Goal: Task Accomplishment & Management: Complete application form

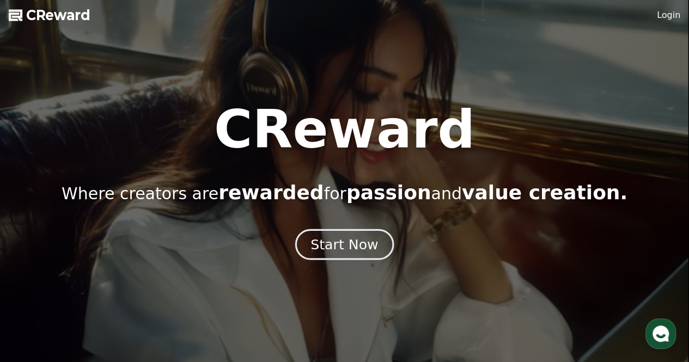
click at [324, 247] on div "Start Now" at bounding box center [344, 244] width 68 height 19
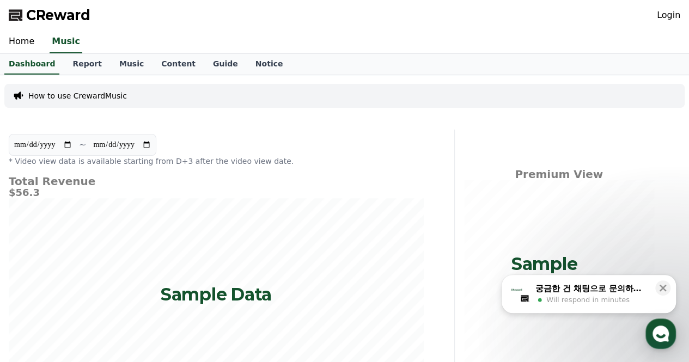
click at [674, 17] on link "Login" at bounding box center [668, 15] width 23 height 13
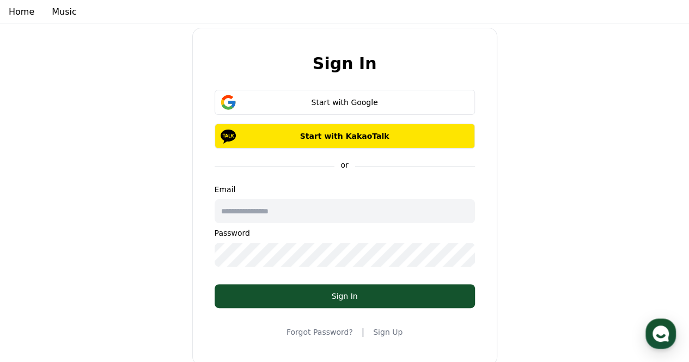
scroll to position [54, 0]
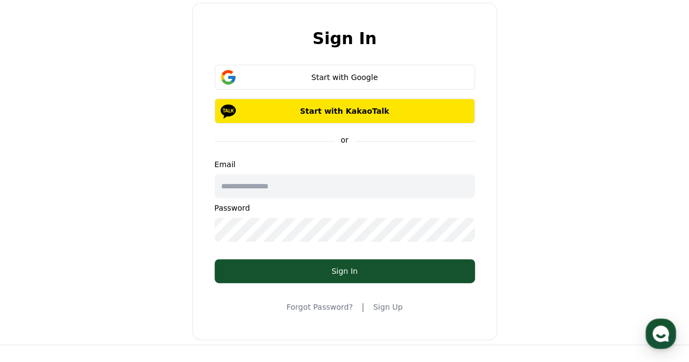
click at [382, 308] on link "Sign Up" at bounding box center [387, 307] width 29 height 11
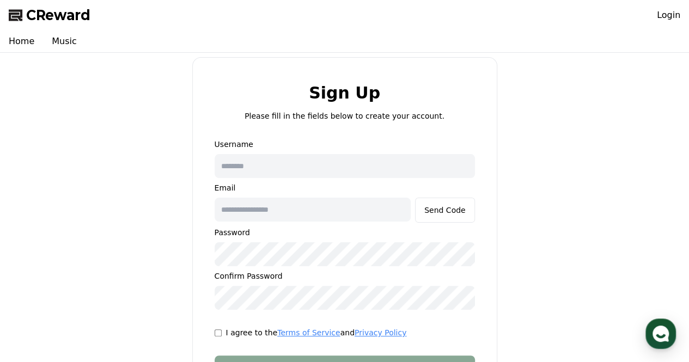
click at [326, 172] on input "text" at bounding box center [344, 166] width 260 height 24
type input "**********"
click at [324, 212] on input "text" at bounding box center [312, 210] width 196 height 24
type input "**********"
click at [449, 212] on div "Send Code" at bounding box center [444, 210] width 41 height 11
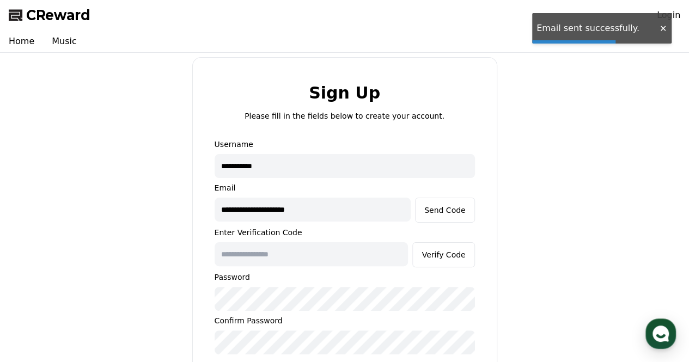
scroll to position [163, 0]
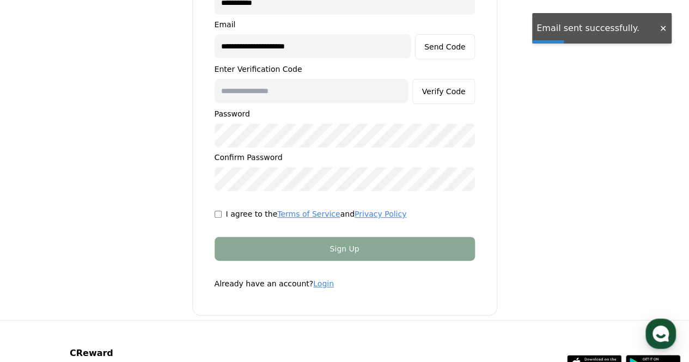
click at [293, 92] on input "text" at bounding box center [311, 91] width 194 height 24
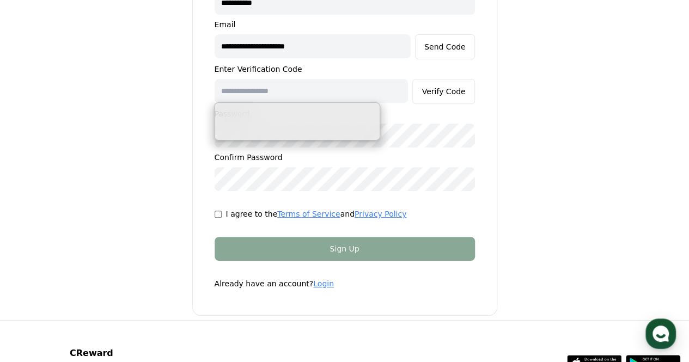
paste input "******"
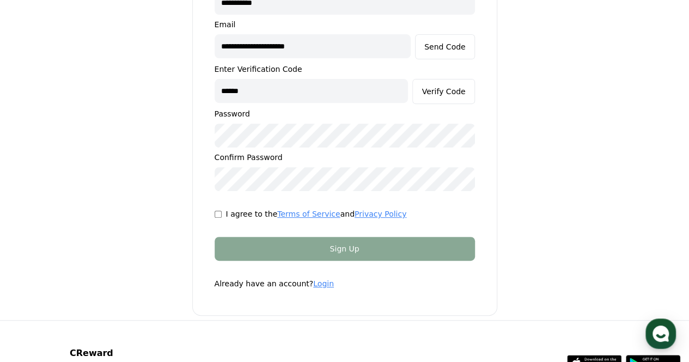
type input "******"
click at [449, 92] on div "Verify Code" at bounding box center [443, 91] width 44 height 11
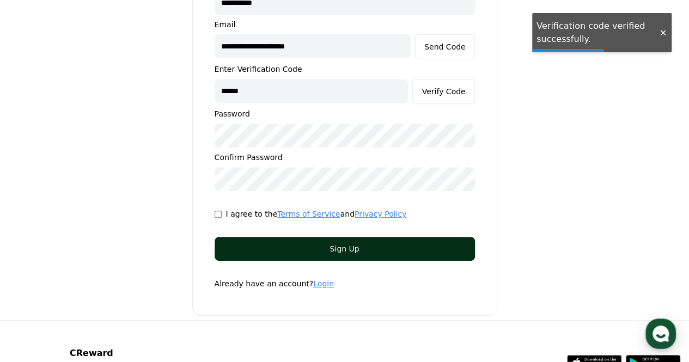
click at [369, 252] on div "Sign Up" at bounding box center [344, 248] width 217 height 11
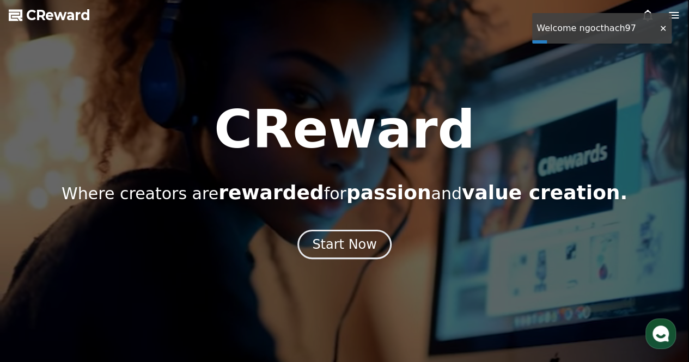
click at [661, 25] on div at bounding box center [662, 28] width 17 height 10
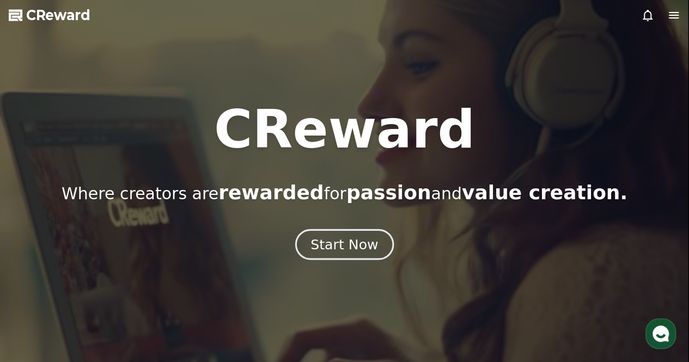
click at [355, 243] on div "Start Now" at bounding box center [344, 244] width 68 height 19
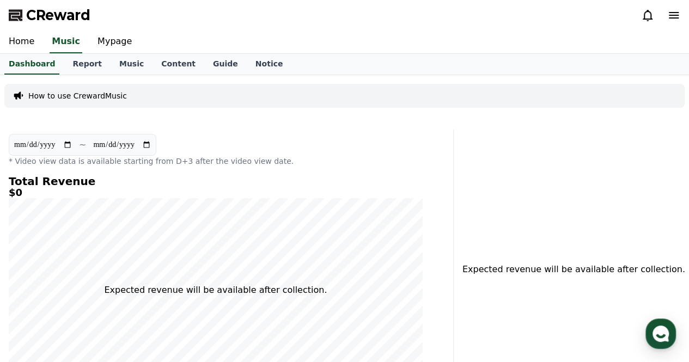
click at [71, 95] on p "How to use CrewardMusic" at bounding box center [77, 95] width 99 height 11
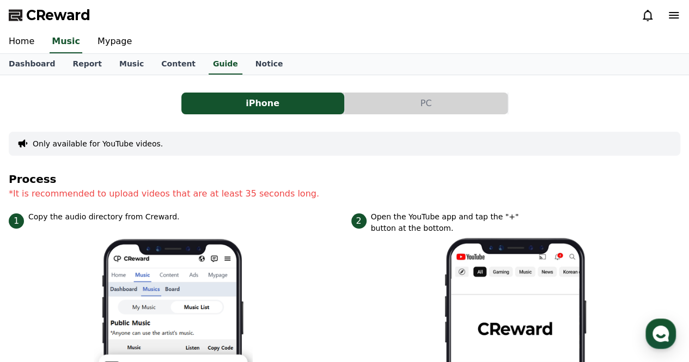
click at [436, 101] on button "PC" at bounding box center [426, 104] width 163 height 22
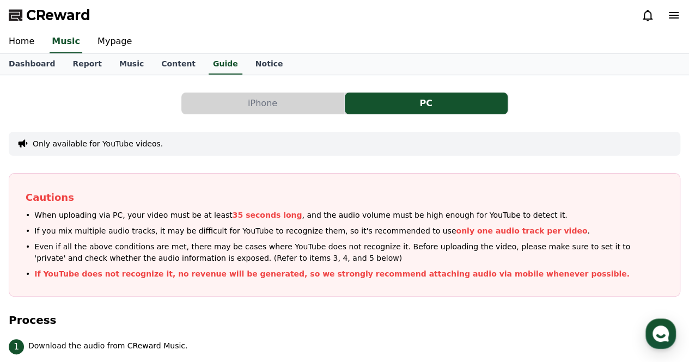
click at [284, 111] on button "iPhone" at bounding box center [262, 104] width 163 height 22
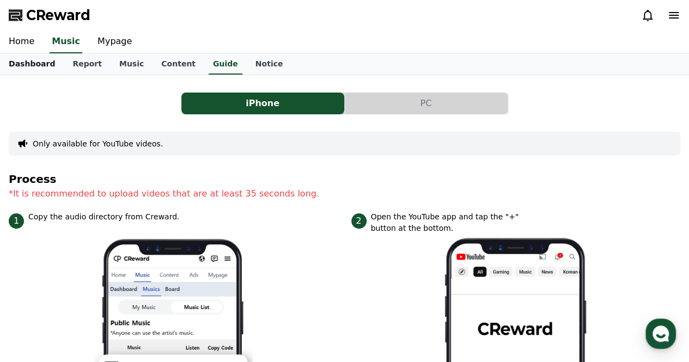
click at [10, 63] on link "Dashboard" at bounding box center [32, 64] width 64 height 21
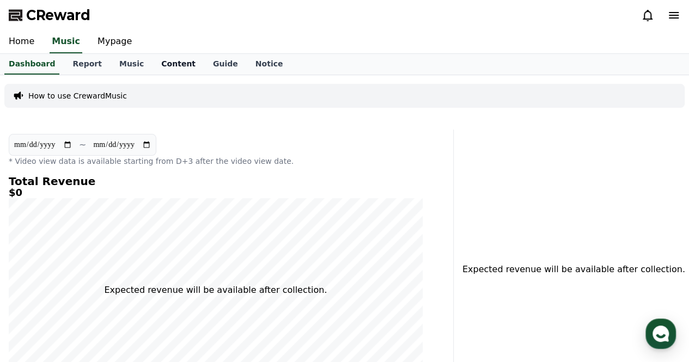
click at [163, 66] on link "Content" at bounding box center [178, 64] width 52 height 21
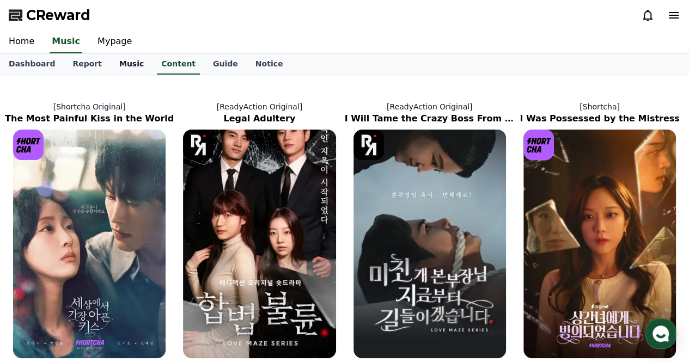
click at [126, 62] on link "Music" at bounding box center [132, 64] width 42 height 21
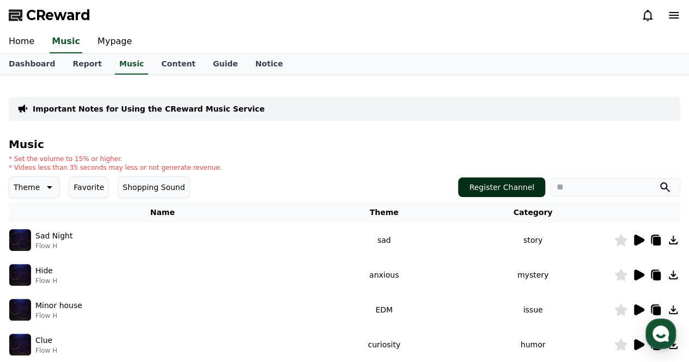
click at [492, 185] on button "Register Channel" at bounding box center [501, 187] width 87 height 20
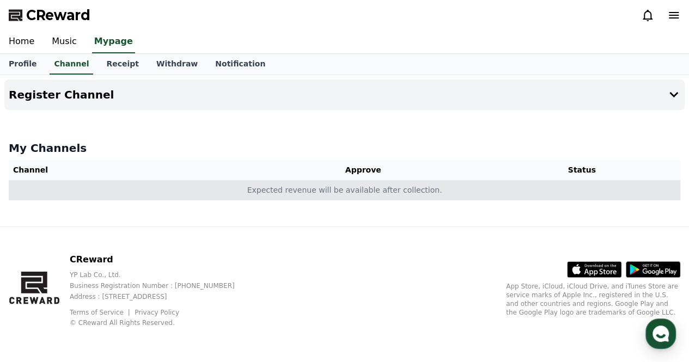
click at [262, 181] on td "Expected revenue will be available after collection." at bounding box center [344, 190] width 671 height 20
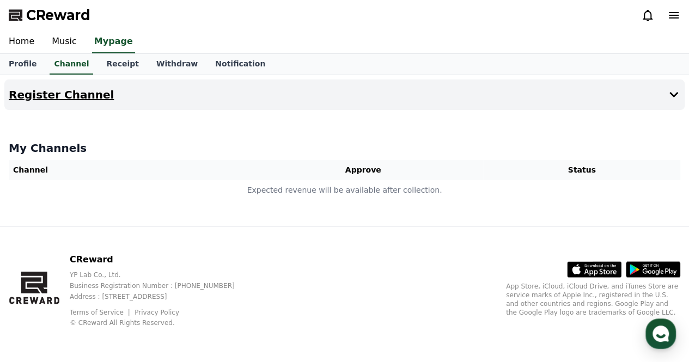
click at [674, 95] on icon at bounding box center [673, 94] width 9 height 5
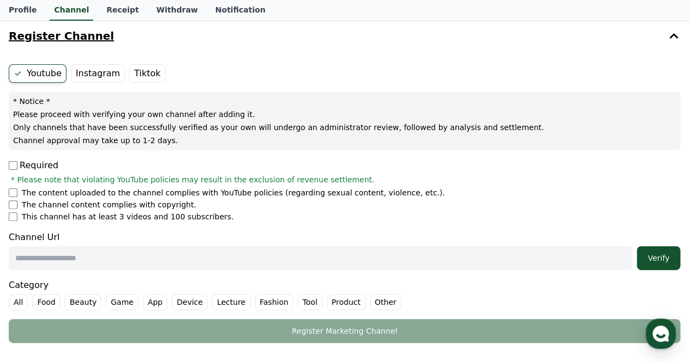
scroll to position [163, 0]
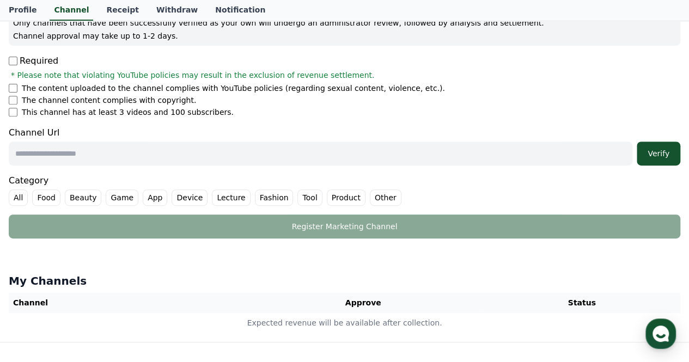
click at [12, 127] on div "Channel Url Verify" at bounding box center [344, 145] width 671 height 39
click at [14, 105] on ul "The content uploaded to the channel complies with YouTube policies (regarding s…" at bounding box center [344, 100] width 671 height 35
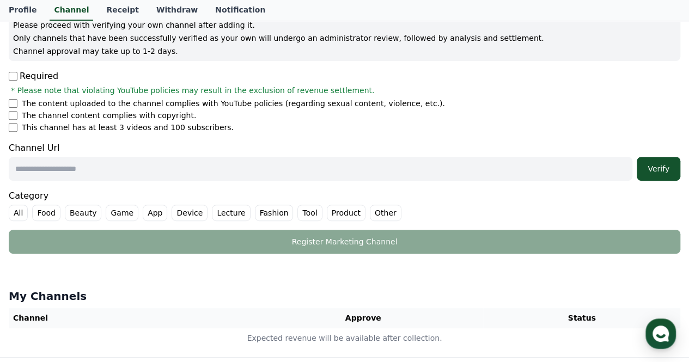
scroll to position [54, 0]
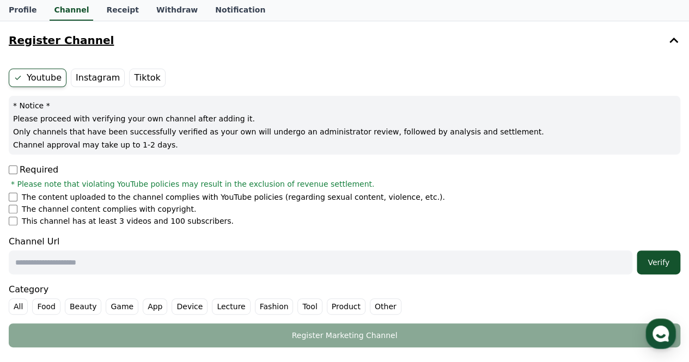
click at [112, 257] on input "text" at bounding box center [320, 262] width 623 height 24
paste input "**********"
type input "**********"
click at [650, 265] on div "Verify" at bounding box center [658, 262] width 35 height 11
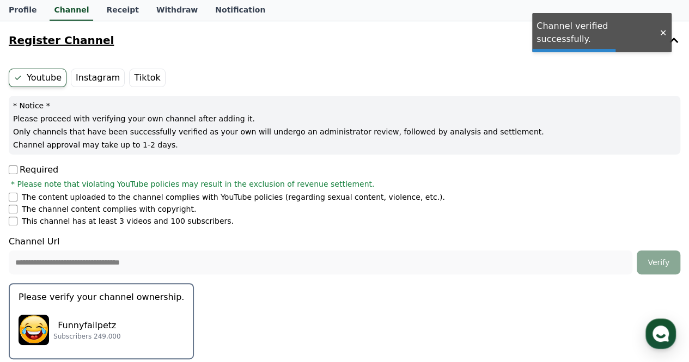
scroll to position [272, 0]
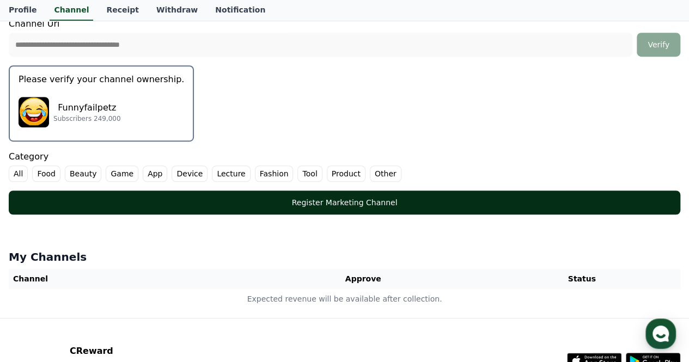
click at [82, 204] on div "Register Marketing Channel" at bounding box center [344, 202] width 628 height 11
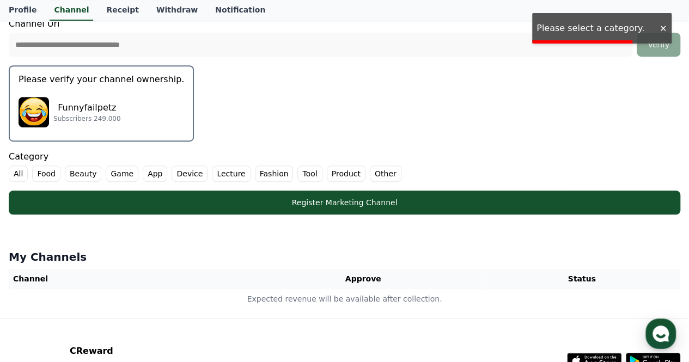
click at [20, 173] on label "All" at bounding box center [18, 173] width 19 height 16
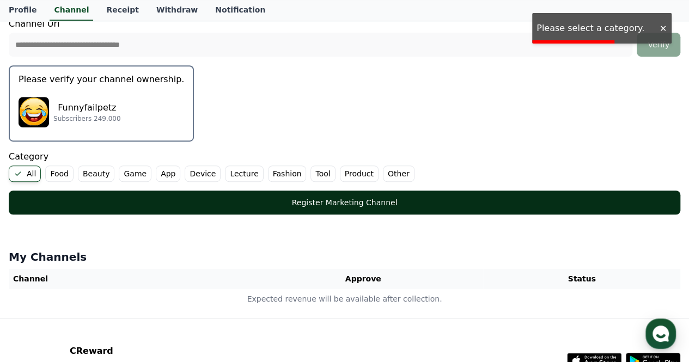
click at [109, 199] on div "Register Marketing Channel" at bounding box center [344, 202] width 628 height 11
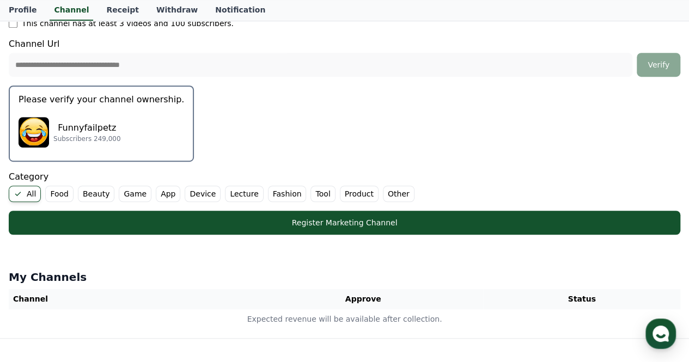
scroll to position [253, 0]
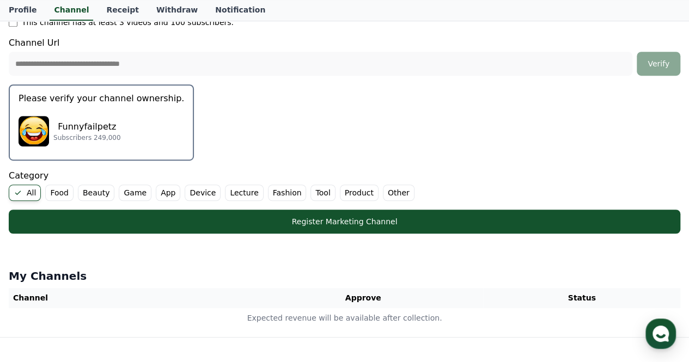
click at [96, 124] on p "Funnyfailpetz" at bounding box center [87, 126] width 68 height 13
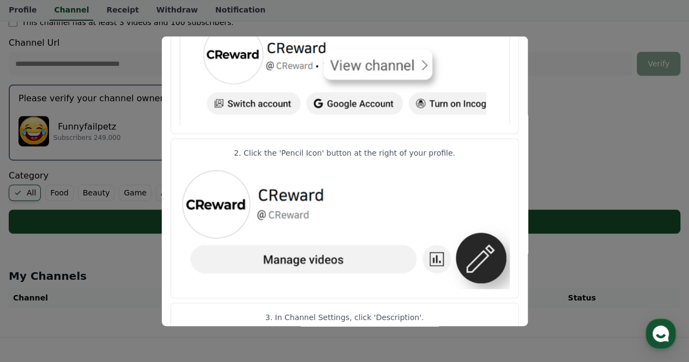
scroll to position [0, 0]
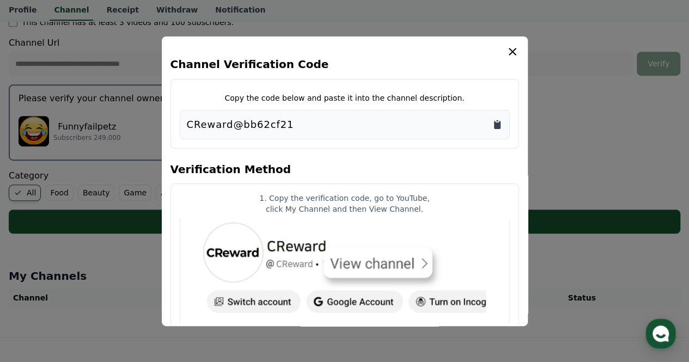
click at [493, 124] on icon "Copy to clipboard" at bounding box center [497, 124] width 11 height 11
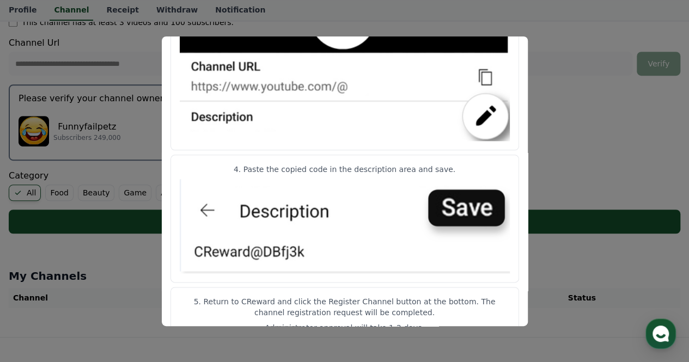
scroll to position [599, 0]
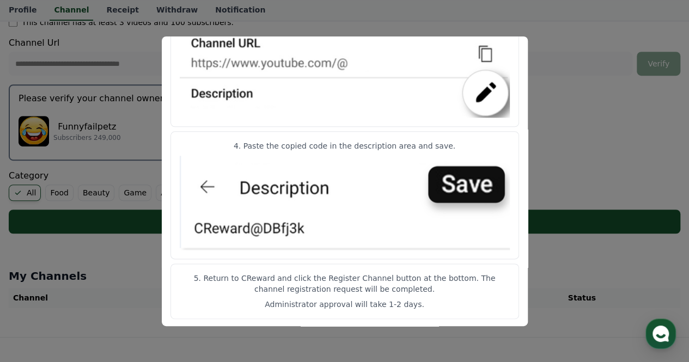
click at [642, 80] on button "close modal" at bounding box center [344, 181] width 689 height 362
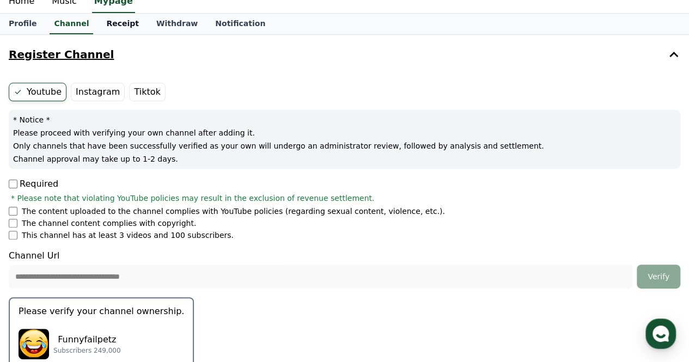
scroll to position [35, 0]
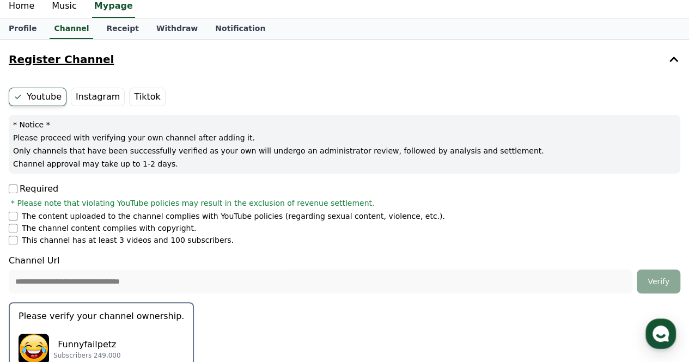
click at [138, 93] on label "Tiktok" at bounding box center [147, 97] width 36 height 19
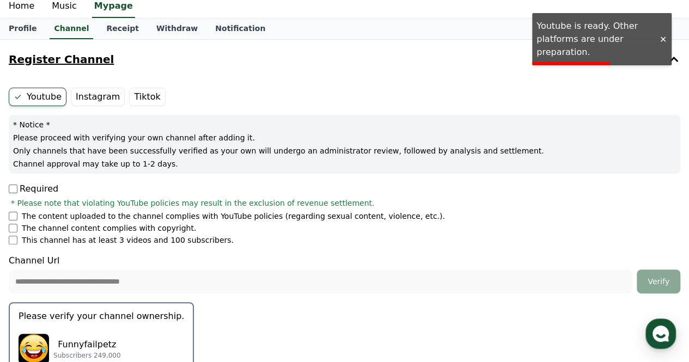
click at [98, 95] on label "Instagram" at bounding box center [98, 97] width 54 height 19
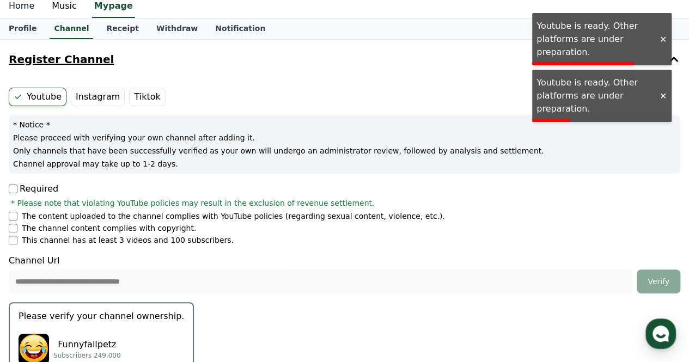
click at [24, 8] on link "Home" at bounding box center [21, 6] width 43 height 23
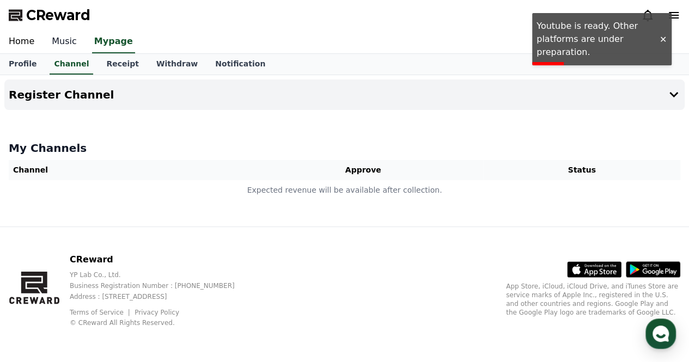
click at [54, 46] on link "Music" at bounding box center [64, 41] width 42 height 23
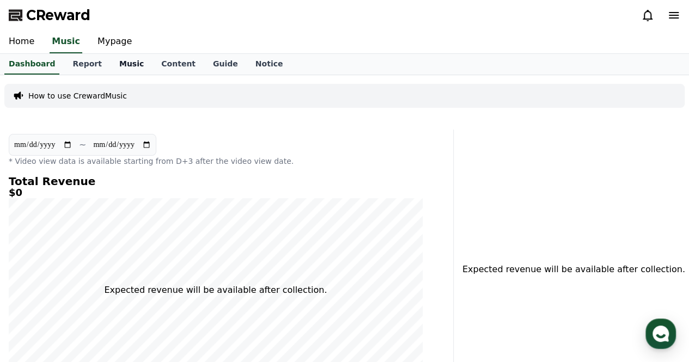
click at [115, 61] on link "Music" at bounding box center [132, 64] width 42 height 21
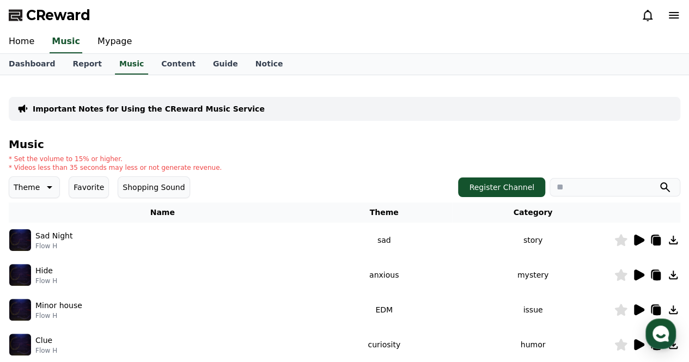
click at [641, 237] on icon at bounding box center [637, 240] width 13 height 13
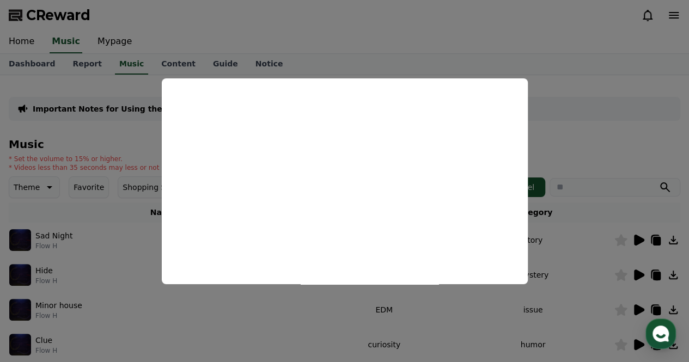
click at [556, 91] on button "close modal" at bounding box center [344, 181] width 689 height 362
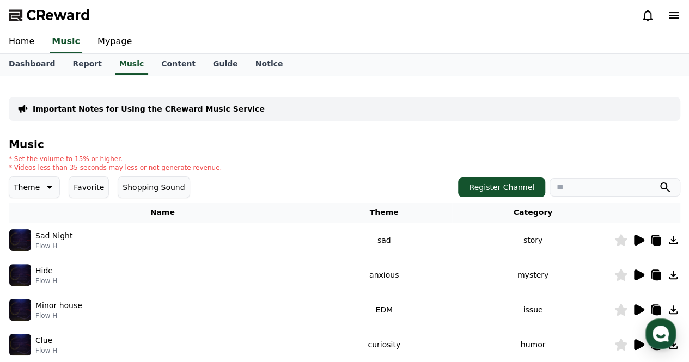
click at [631, 281] on td at bounding box center [647, 274] width 66 height 35
click at [640, 277] on icon at bounding box center [639, 274] width 10 height 11
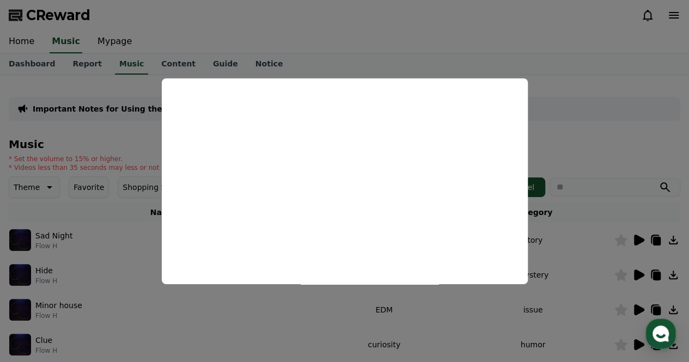
click at [562, 119] on button "close modal" at bounding box center [344, 181] width 689 height 362
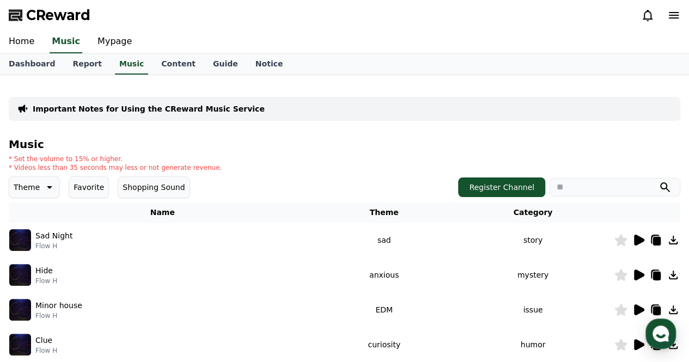
click at [20, 236] on img at bounding box center [20, 240] width 22 height 22
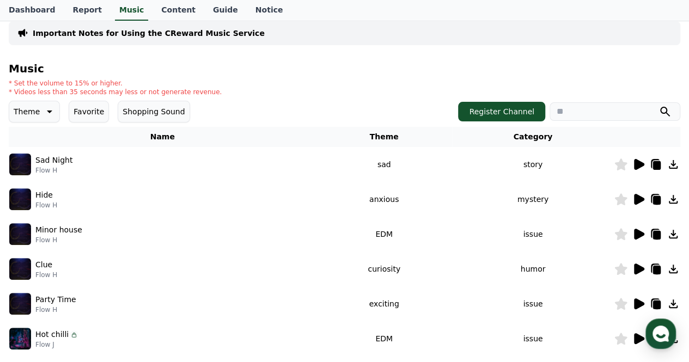
scroll to position [218, 0]
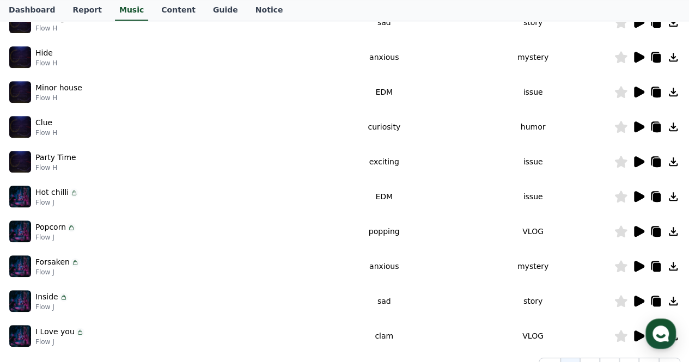
click at [672, 266] on icon at bounding box center [672, 266] width 9 height 9
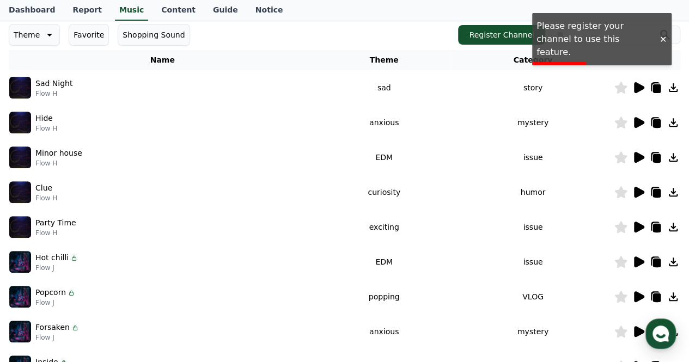
scroll to position [54, 0]
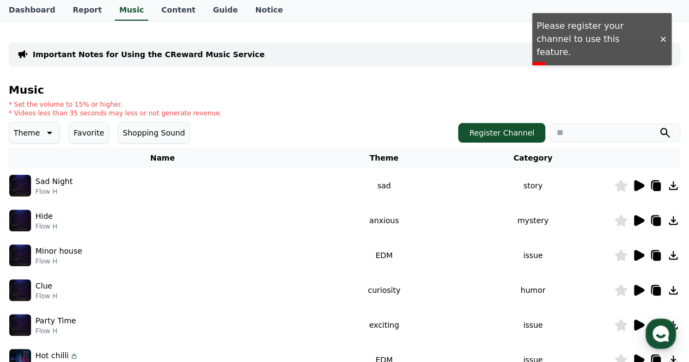
click at [657, 221] on icon at bounding box center [657, 221] width 8 height 9
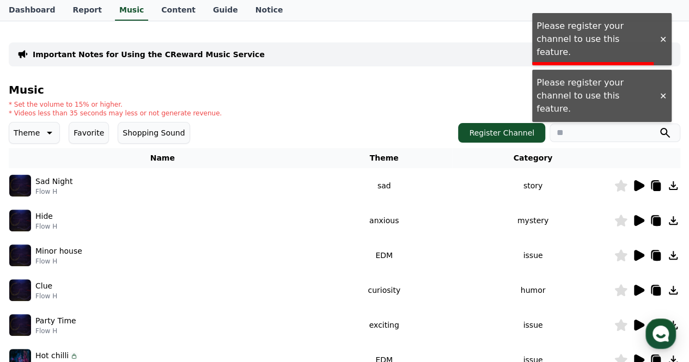
click at [634, 222] on icon at bounding box center [639, 220] width 10 height 11
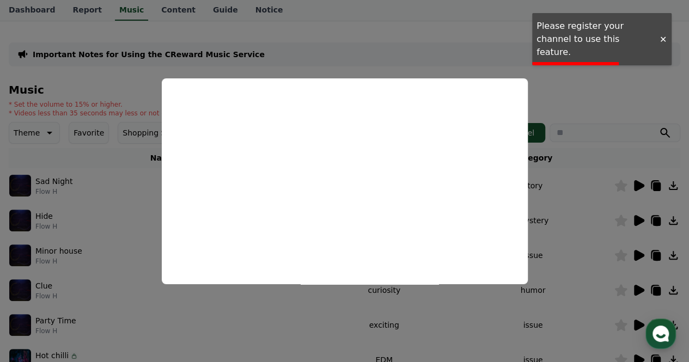
click at [590, 160] on button "close modal" at bounding box center [344, 181] width 689 height 362
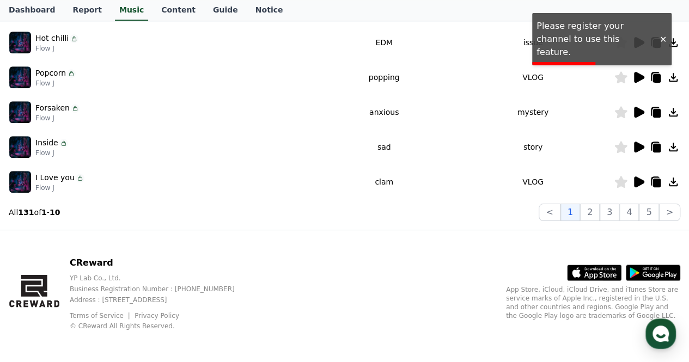
scroll to position [375, 0]
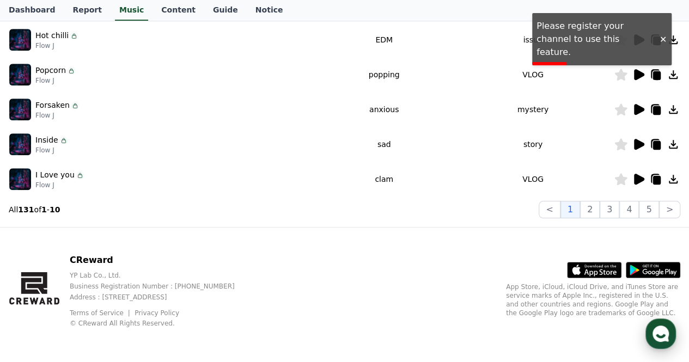
click at [659, 332] on use "button" at bounding box center [660, 334] width 16 height 16
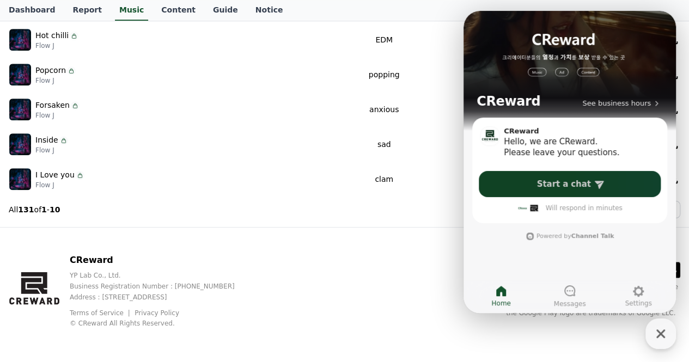
click at [545, 185] on span "Start a chat" at bounding box center [564, 184] width 54 height 11
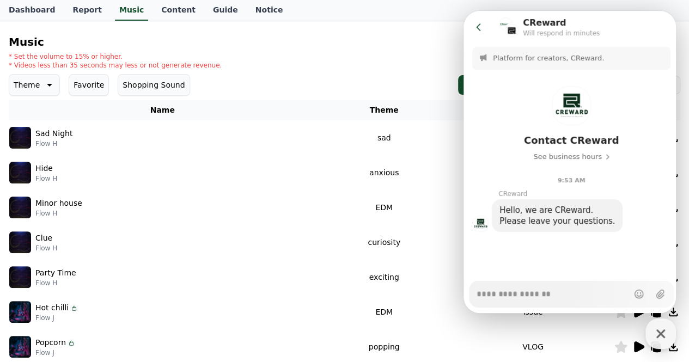
scroll to position [0, 0]
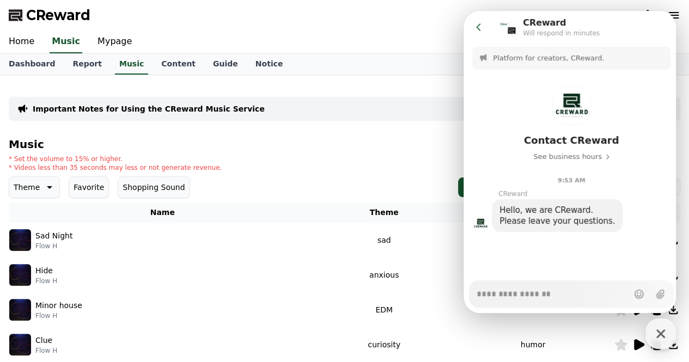
type textarea "*"
type textarea "**"
type textarea "*"
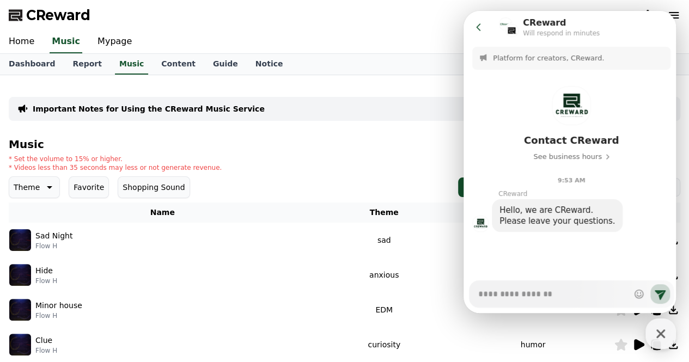
scroll to position [17, 0]
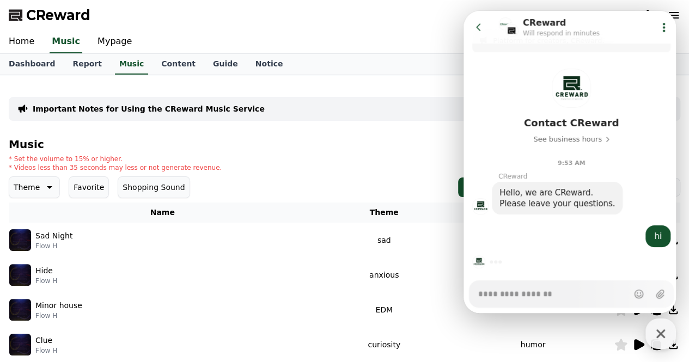
type textarea "*"
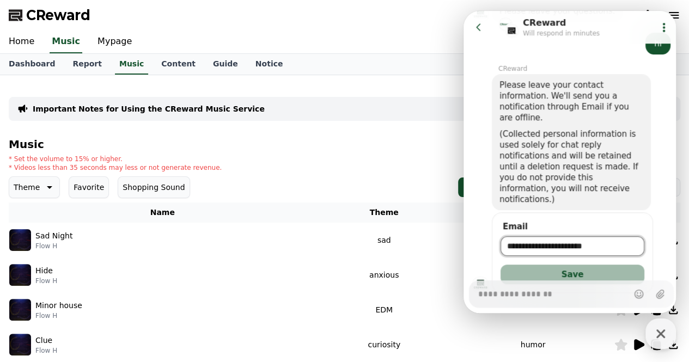
scroll to position [234, 0]
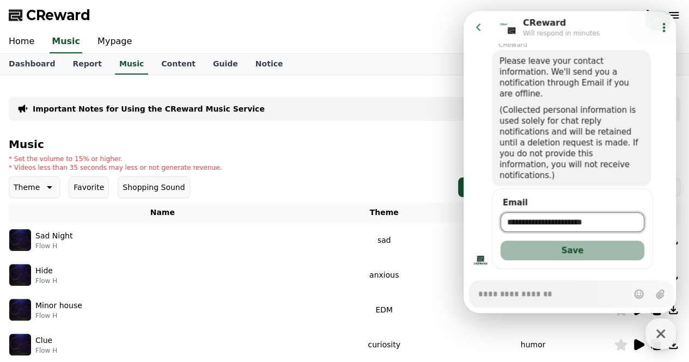
type input "**********"
click at [602, 241] on button "Save" at bounding box center [572, 251] width 144 height 20
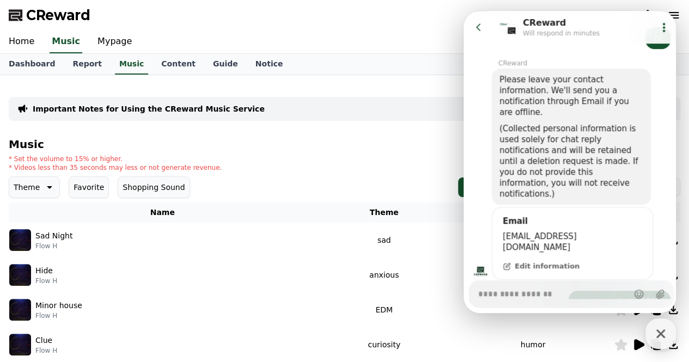
scroll to position [248, 0]
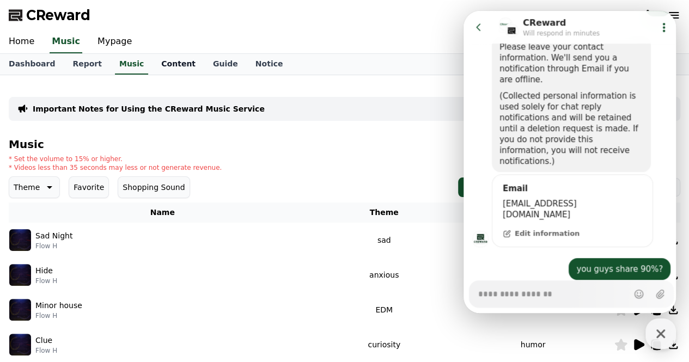
click at [160, 67] on link "Content" at bounding box center [178, 64] width 52 height 21
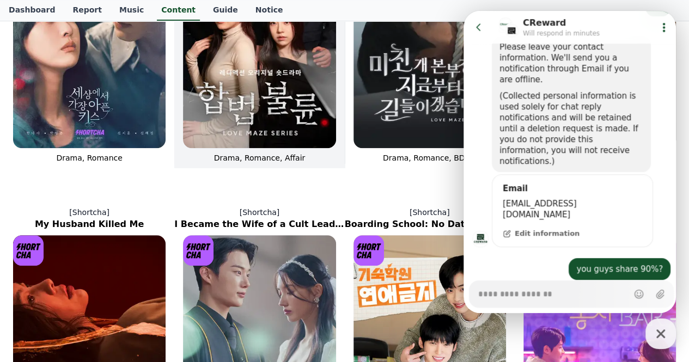
scroll to position [381, 0]
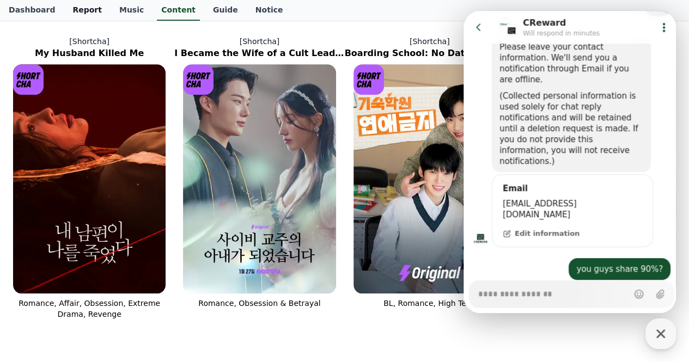
click at [79, 14] on link "Report" at bounding box center [87, 10] width 47 height 21
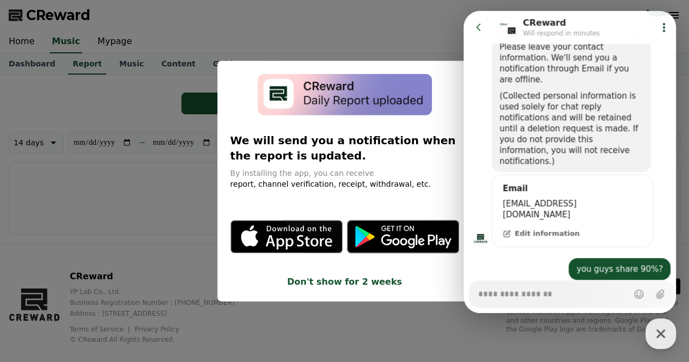
click at [362, 33] on button "close modal" at bounding box center [344, 181] width 689 height 362
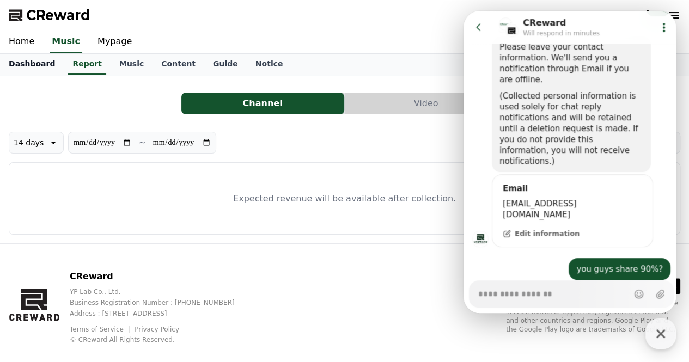
click at [27, 68] on link "Dashboard" at bounding box center [32, 64] width 64 height 21
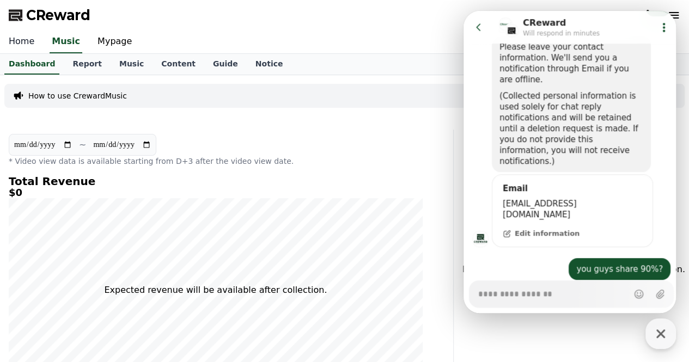
click at [22, 43] on link "Home" at bounding box center [21, 41] width 43 height 23
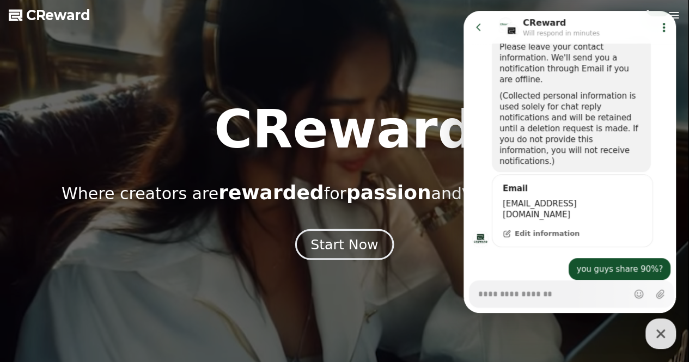
click at [359, 253] on button "Start Now" at bounding box center [344, 244] width 99 height 31
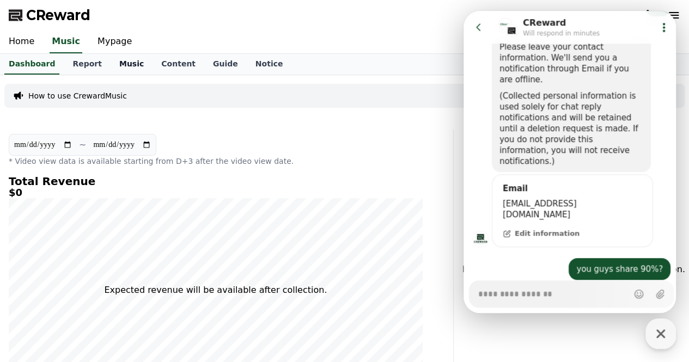
click at [124, 69] on link "Music" at bounding box center [132, 64] width 42 height 21
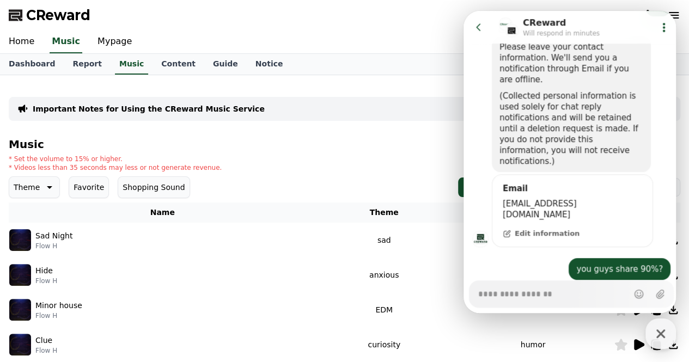
click at [292, 127] on div "Important Notes for Using the CReward Music Service Music * Set the volume to 1…" at bounding box center [344, 338] width 671 height 509
click at [21, 66] on link "Dashboard" at bounding box center [32, 64] width 64 height 21
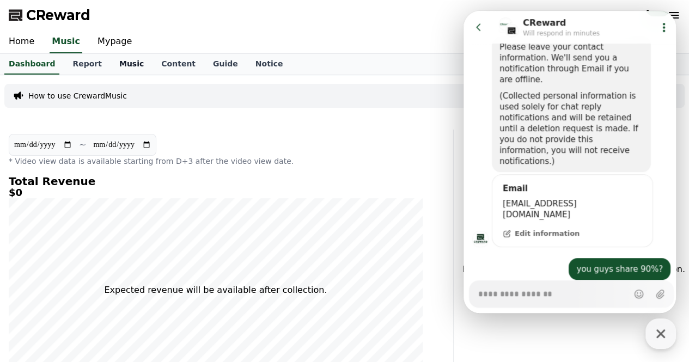
click at [111, 65] on link "Music" at bounding box center [132, 64] width 42 height 21
click at [115, 62] on link "Music" at bounding box center [131, 64] width 33 height 21
click at [116, 63] on link "Music" at bounding box center [131, 64] width 33 height 21
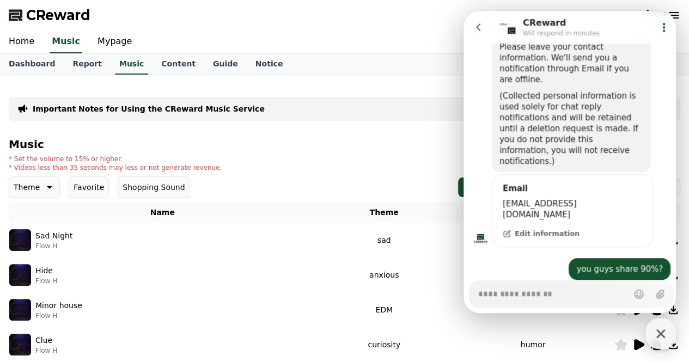
click at [132, 171] on div "Music * Set the volume to 15% or higher. * Videos less than 35 seconds may less…" at bounding box center [344, 365] width 671 height 455
click at [476, 27] on icon at bounding box center [478, 26] width 4 height 7
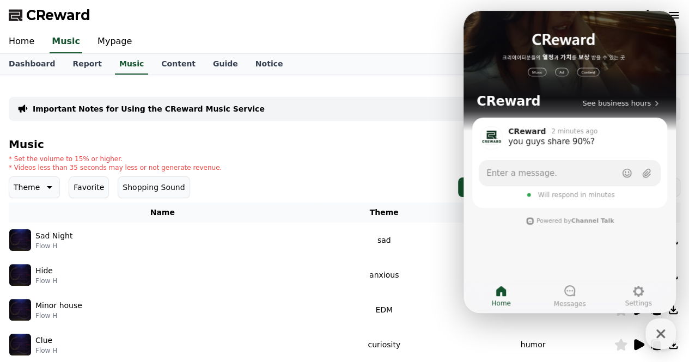
click at [336, 128] on div "Important Notes for Using the CReward Music Service Music * Set the volume to 1…" at bounding box center [344, 338] width 671 height 509
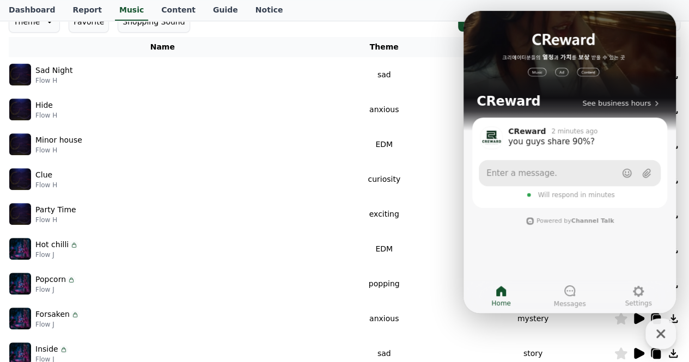
scroll to position [163, 0]
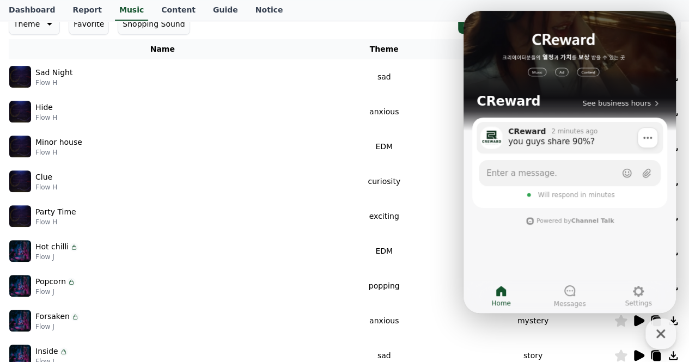
click at [567, 141] on div "you guys share 90%?" at bounding box center [581, 141] width 147 height 11
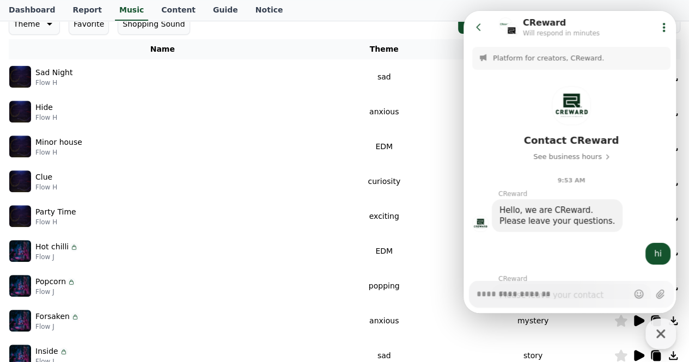
scroll to position [248, 0]
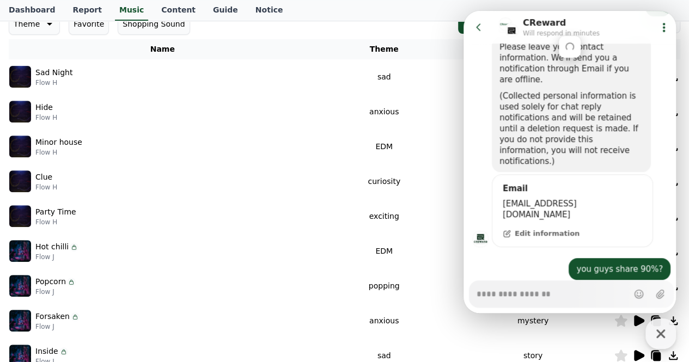
type textarea "*"
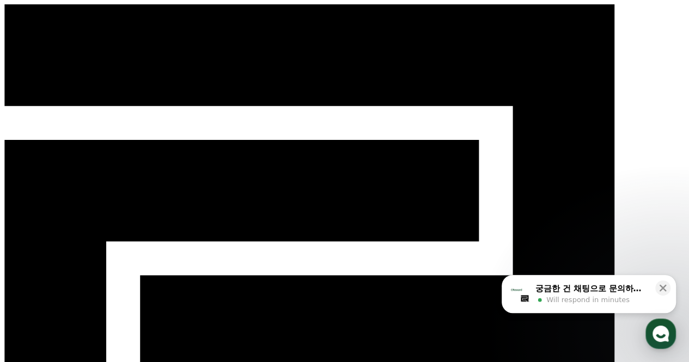
select select "**********"
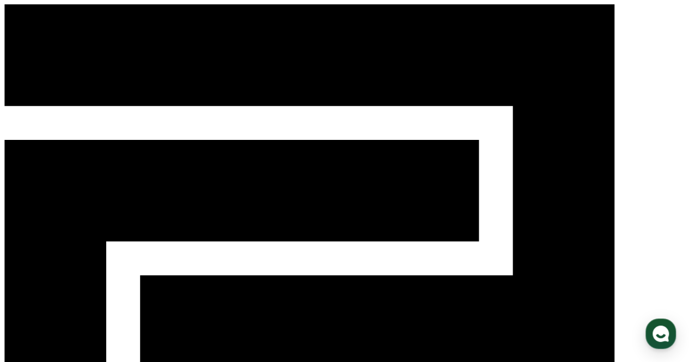
select select "**********"
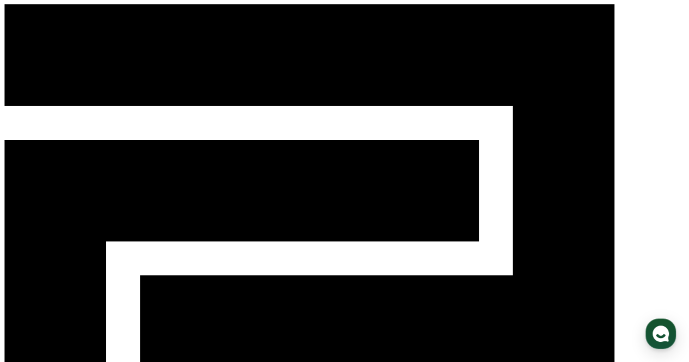
select select "**********"
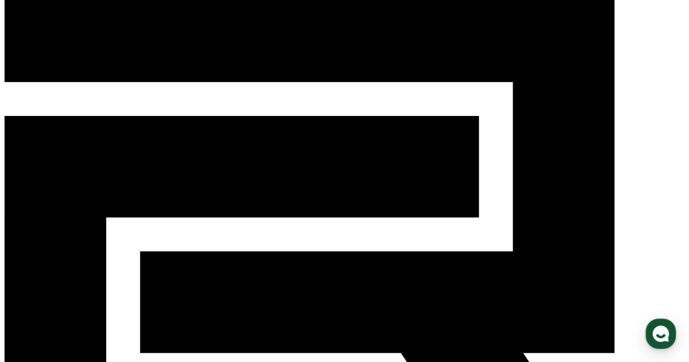
scroll to position [7, 0]
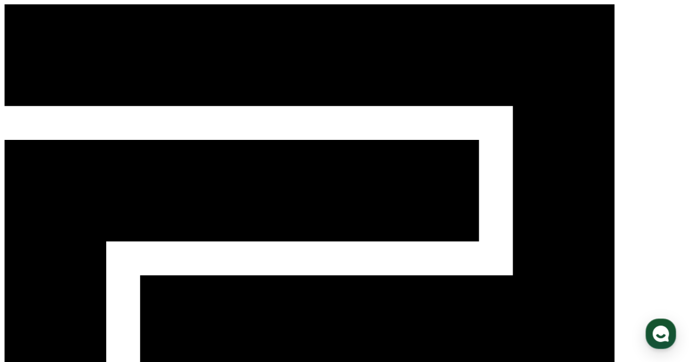
select select "**********"
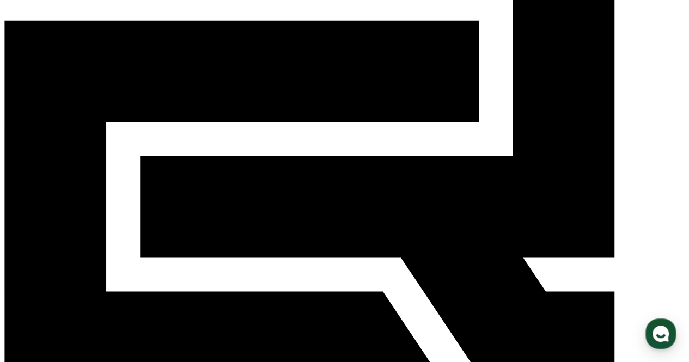
scroll to position [261, 0]
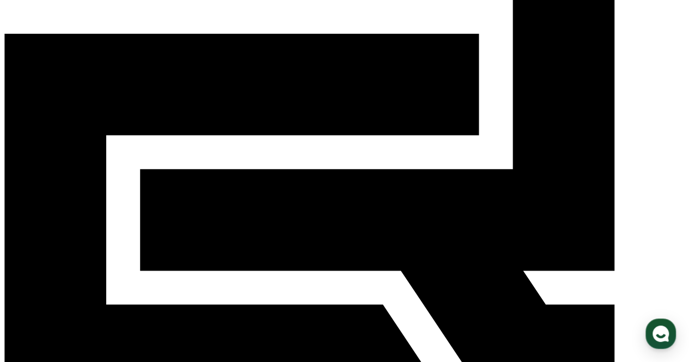
scroll to position [0, 0]
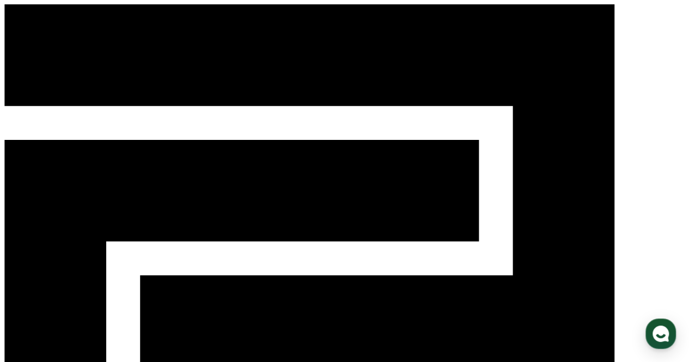
select select "**********"
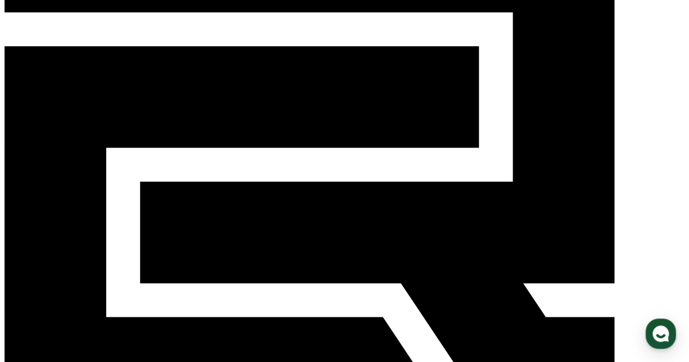
scroll to position [163, 0]
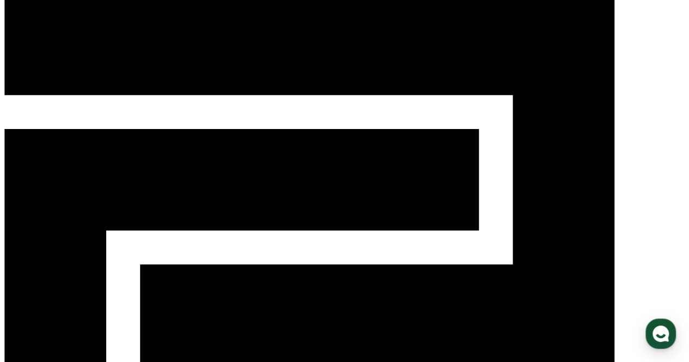
scroll to position [0, 0]
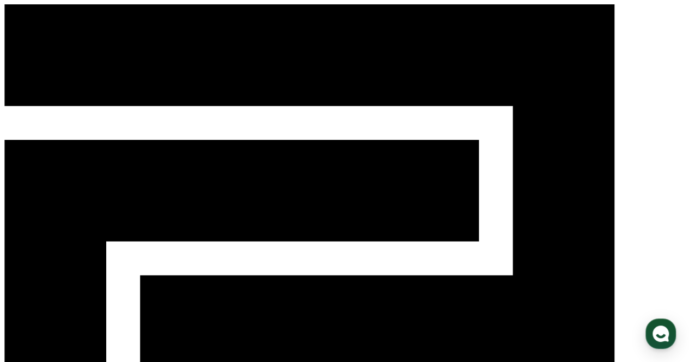
paste input "**********"
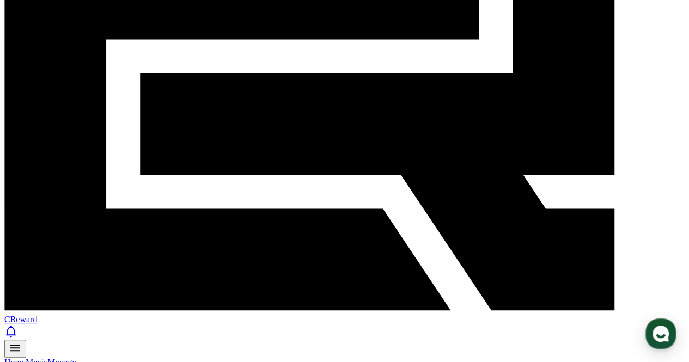
scroll to position [218, 0]
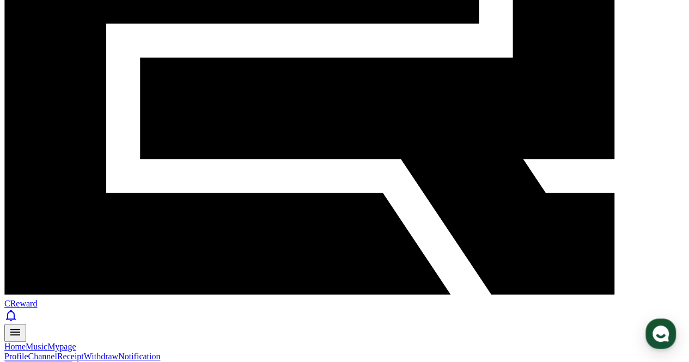
type input "**********"
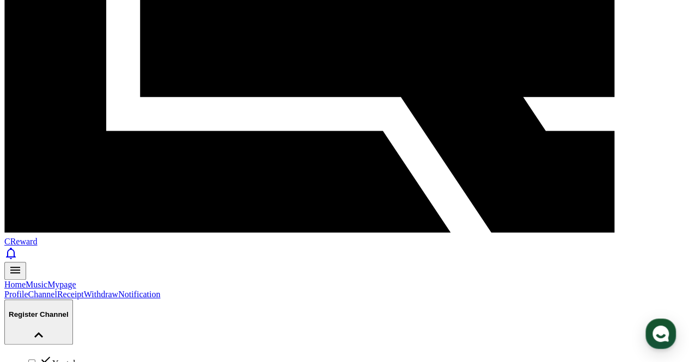
scroll to position [362, 0]
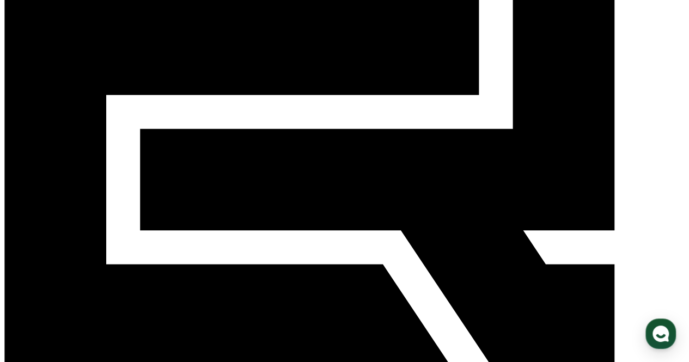
scroll to position [0, 0]
